Goal: Find specific page/section: Find specific page/section

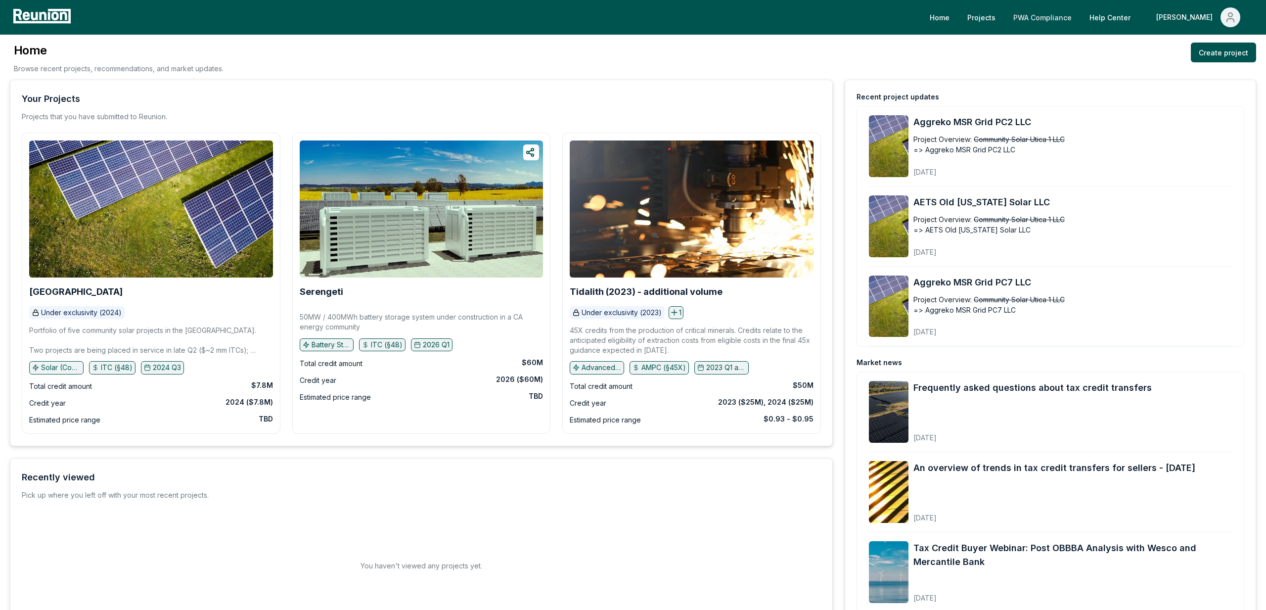
click at [1079, 23] on link "PWA Compliance" at bounding box center [1042, 17] width 74 height 20
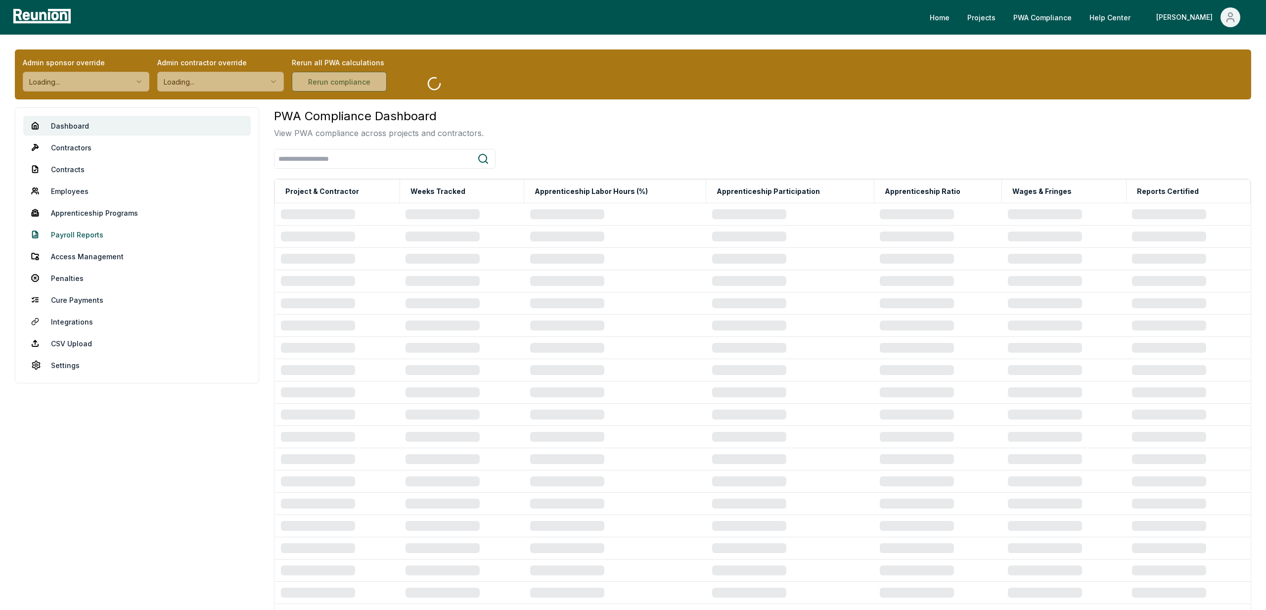
click at [82, 231] on link "Payroll Reports" at bounding box center [136, 234] width 227 height 20
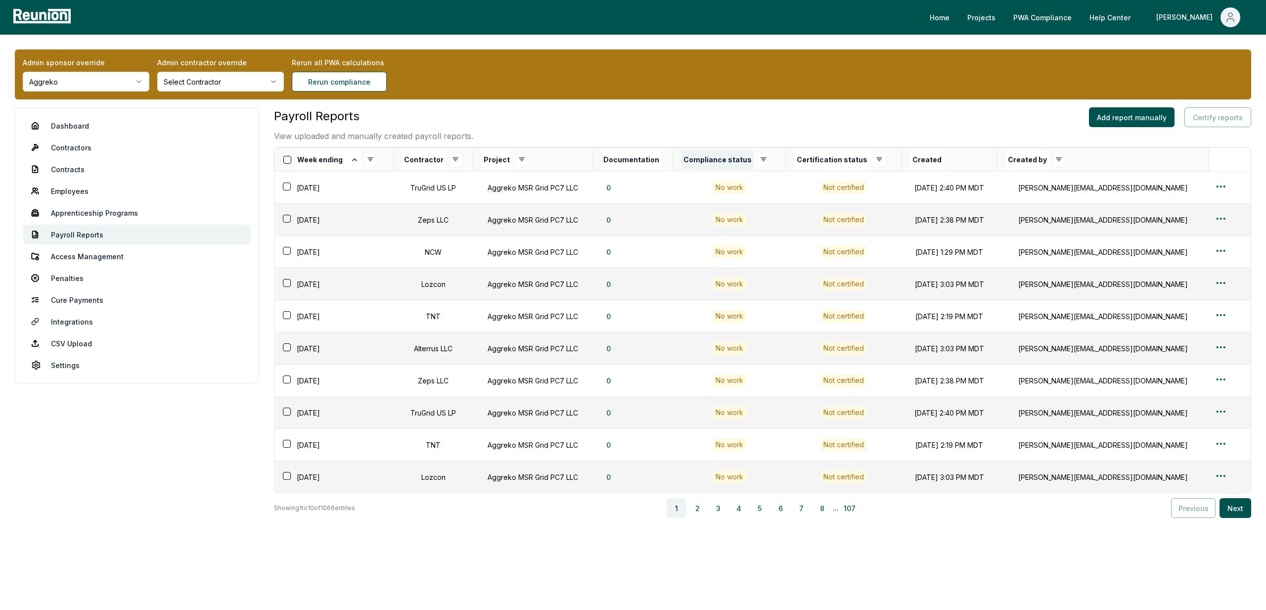
click at [740, 160] on button "Compliance status" at bounding box center [717, 160] width 72 height 20
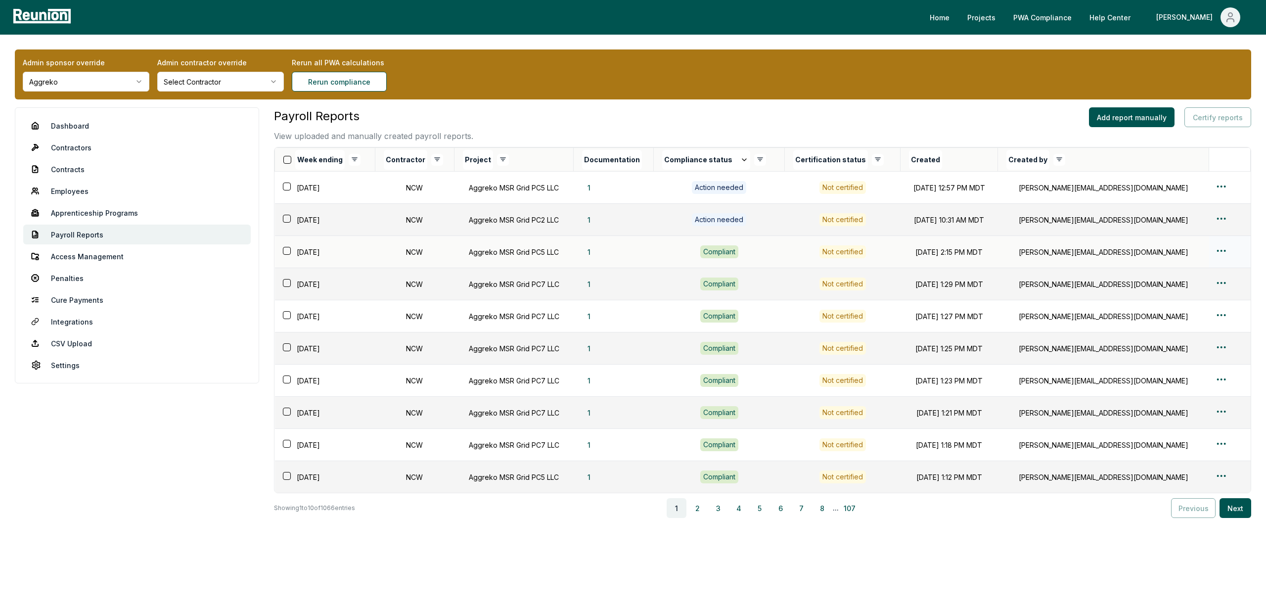
click at [1223, 250] on html "Please visit us on your desktop We're working on making our marketplace mobile-…" at bounding box center [633, 308] width 1266 height 617
click at [1176, 291] on div "Edit" at bounding box center [1210, 290] width 94 height 16
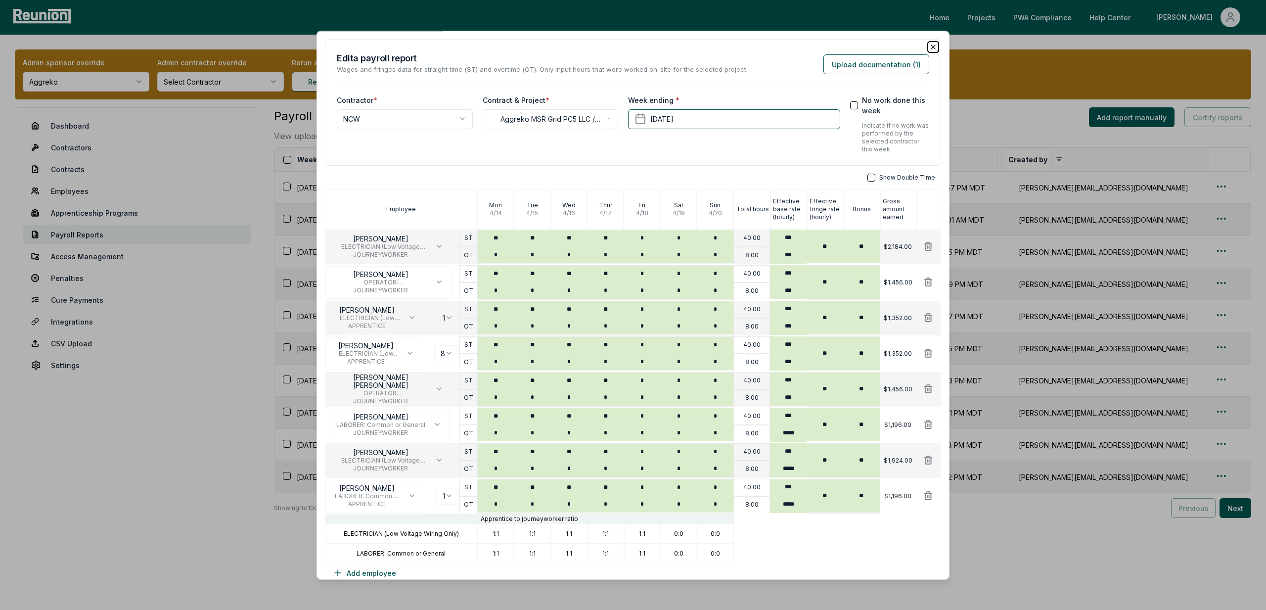
click at [933, 44] on icon "button" at bounding box center [933, 47] width 8 height 8
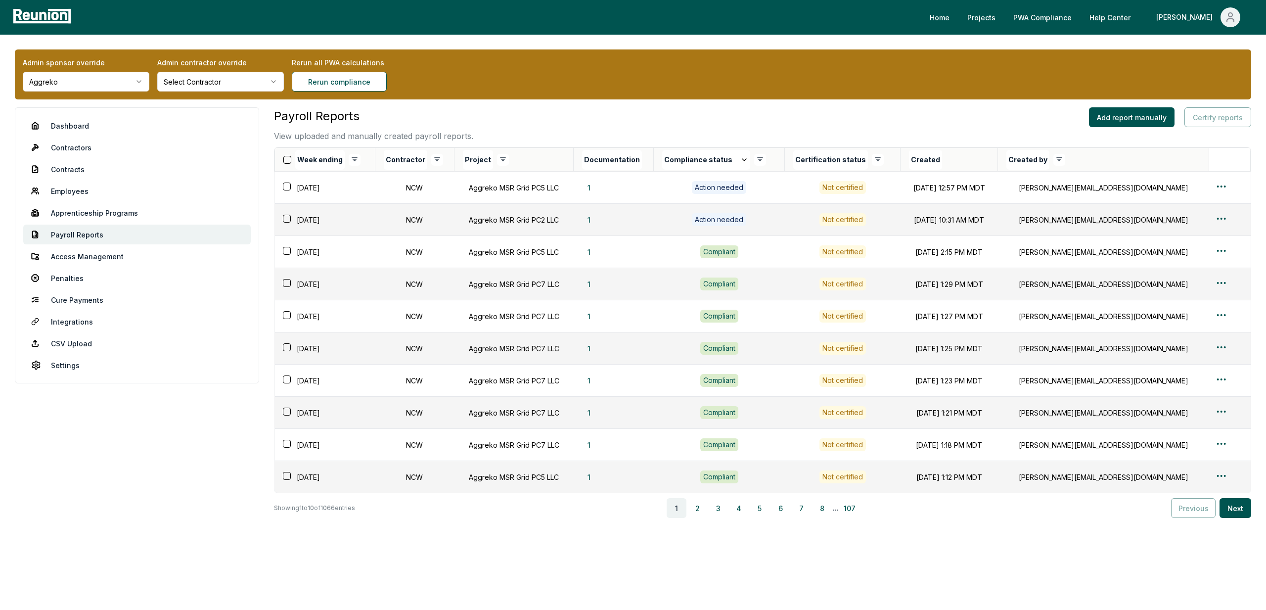
click at [803, 75] on div "Admin sponsor override Aggreko Admin contractor override Select Contractor Reru…" at bounding box center [633, 74] width 1236 height 50
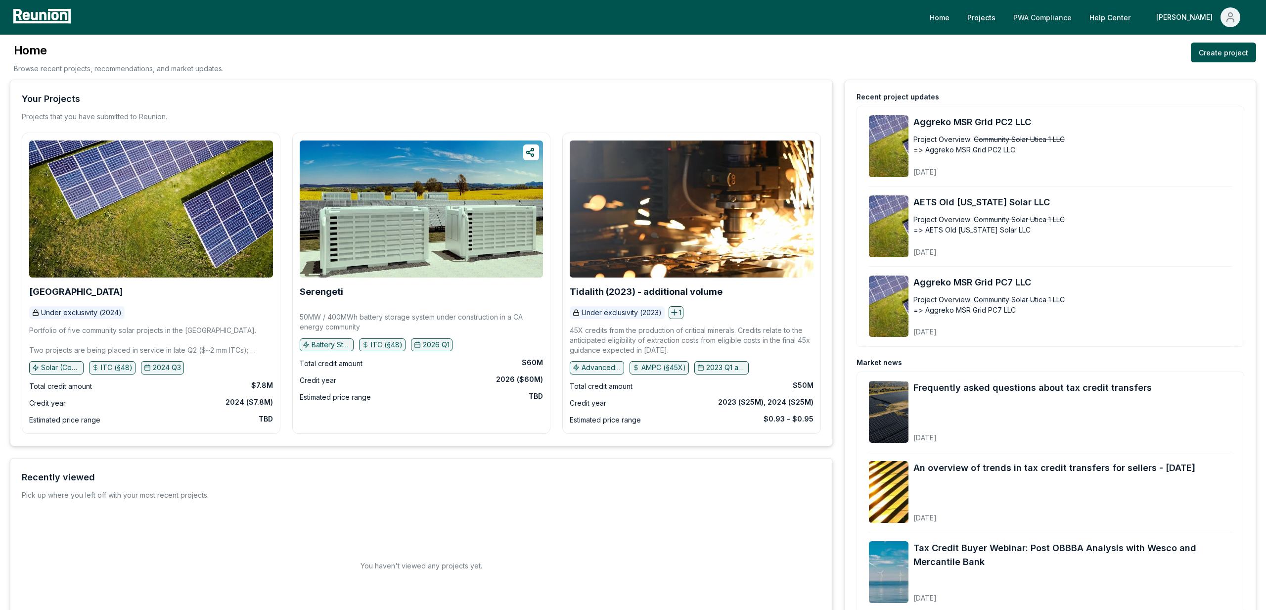
click at [1074, 12] on link "PWA Compliance" at bounding box center [1042, 17] width 74 height 20
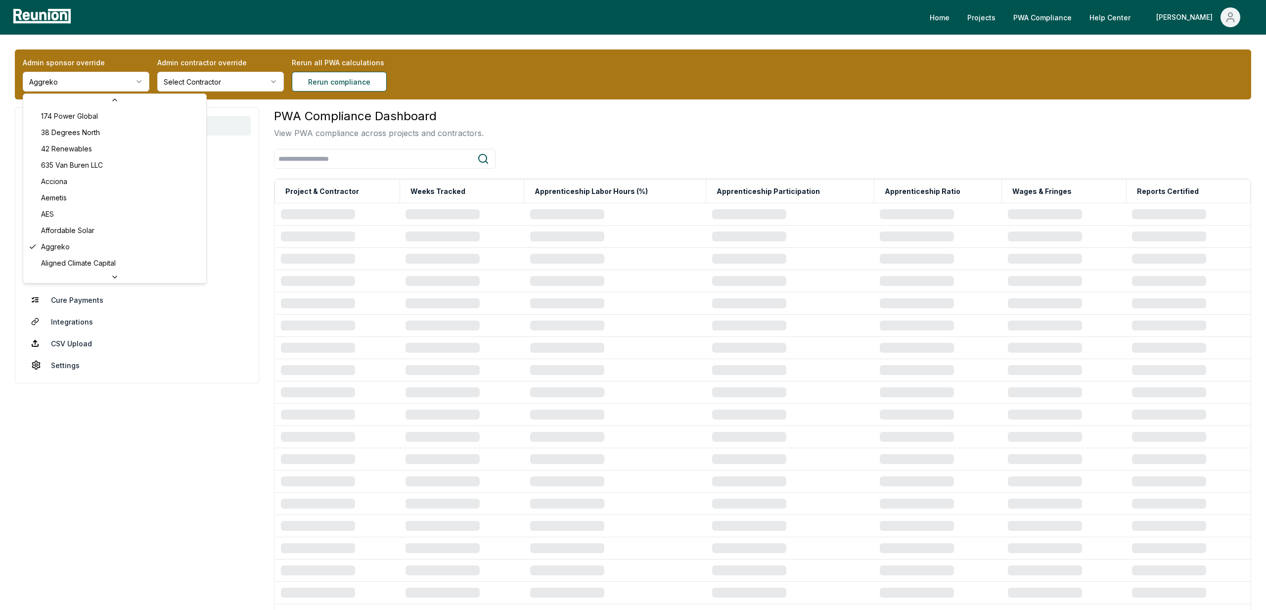
scroll to position [3240, 0]
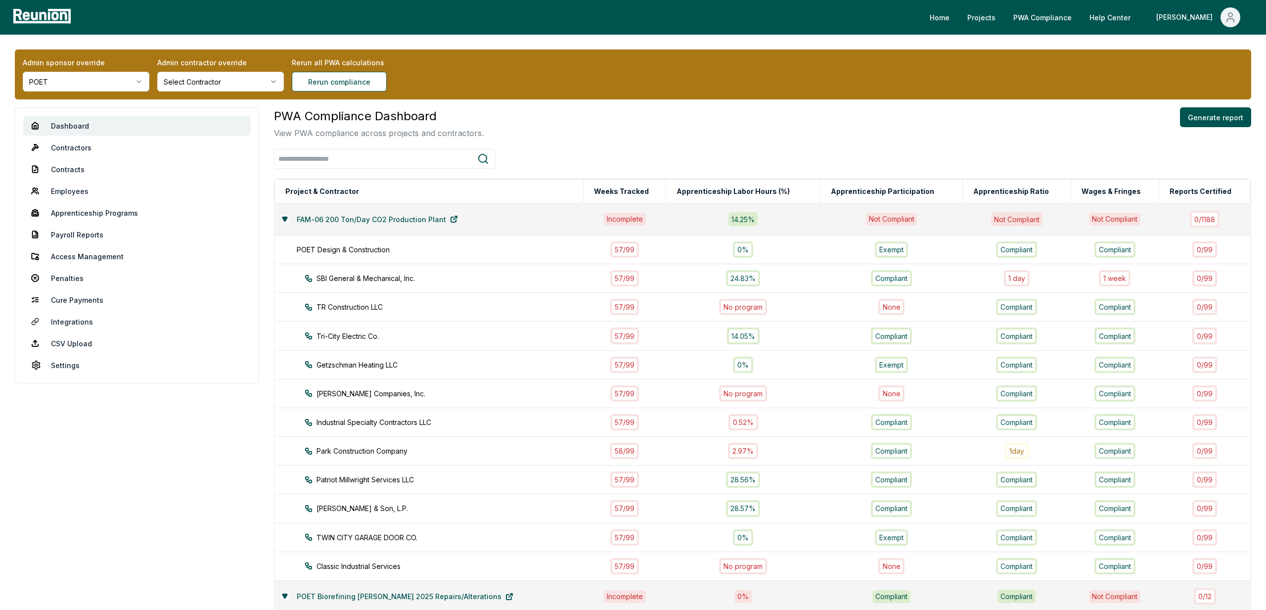
click at [86, 223] on nav "Dashboard Contractors Contracts Employees [DEMOGRAPHIC_DATA] Programs Payroll R…" at bounding box center [137, 245] width 244 height 276
click at [763, 137] on div "PWA Compliance Dashboard View PWA compliance across projects and contractors. G…" at bounding box center [762, 123] width 977 height 32
click at [76, 366] on link "Settings" at bounding box center [136, 365] width 227 height 20
